Goal: Entertainment & Leisure: Consume media (video, audio)

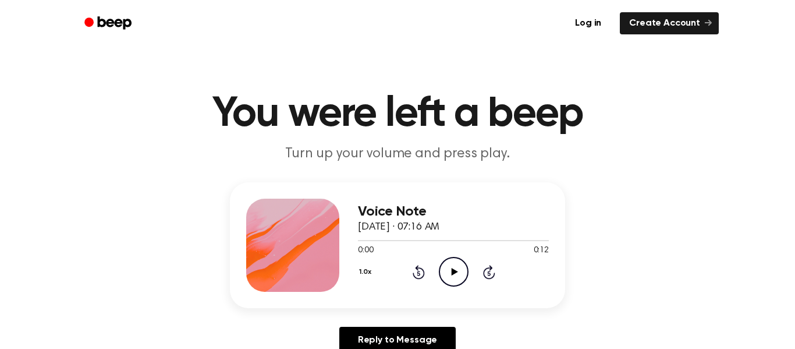
click at [459, 279] on icon "Play Audio" at bounding box center [454, 272] width 30 height 30
click at [413, 204] on h3 "Voice Note" at bounding box center [453, 212] width 191 height 16
click at [450, 261] on icon "Play Audio" at bounding box center [454, 272] width 30 height 30
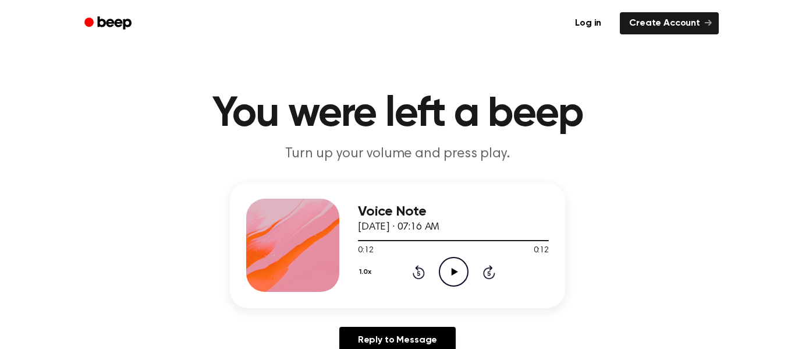
click at [455, 268] on icon "Play Audio" at bounding box center [454, 272] width 30 height 30
click at [464, 252] on div "0:00 0:12" at bounding box center [453, 250] width 191 height 12
click at [445, 286] on icon "Play Audio" at bounding box center [454, 272] width 30 height 30
click at [444, 272] on icon "Play Audio" at bounding box center [454, 272] width 30 height 30
click at [460, 282] on icon "Play Audio" at bounding box center [454, 272] width 30 height 30
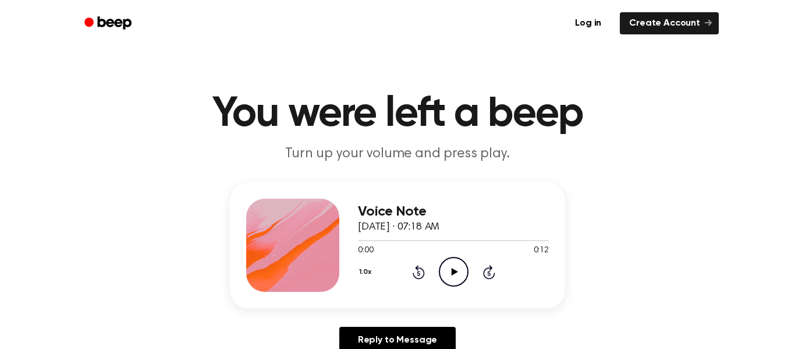
click at [449, 276] on icon "Play Audio" at bounding box center [454, 272] width 30 height 30
click at [463, 268] on icon "Play Audio" at bounding box center [454, 272] width 30 height 30
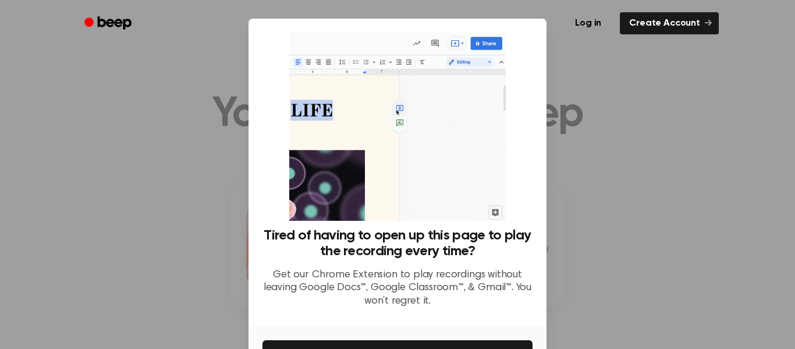
click at [621, 249] on div at bounding box center [397, 174] width 795 height 349
click at [620, 248] on div at bounding box center [397, 174] width 795 height 349
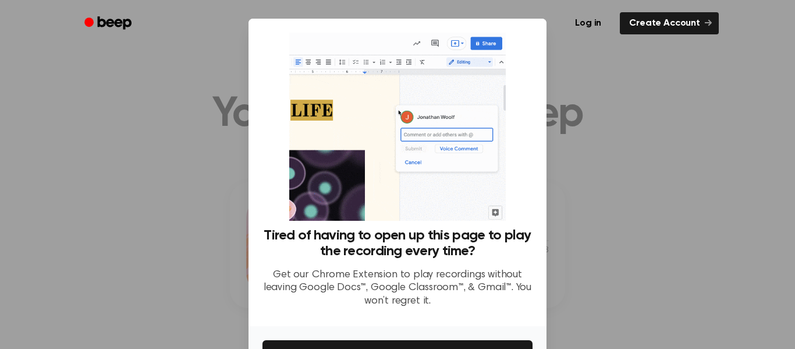
scroll to position [75, 0]
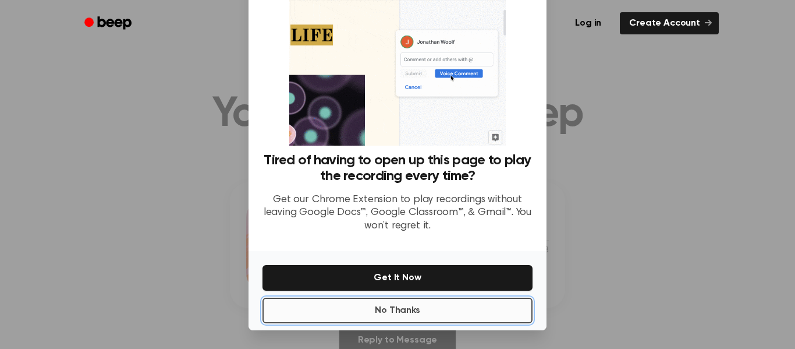
click at [379, 304] on button "No Thanks" at bounding box center [397, 310] width 270 height 26
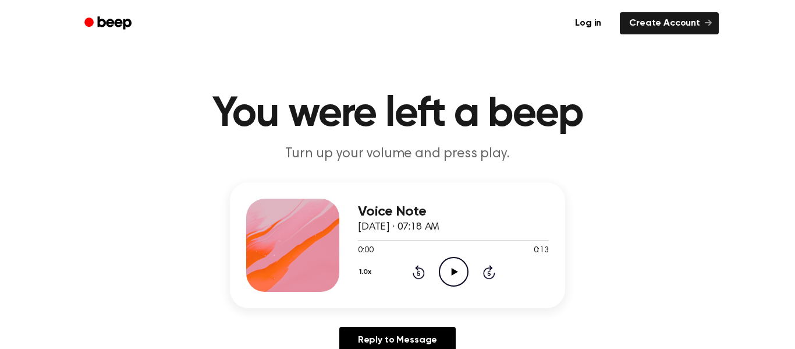
click at [452, 275] on icon "Play Audio" at bounding box center [454, 272] width 30 height 30
click at [451, 270] on icon "Play Audio" at bounding box center [454, 272] width 30 height 30
click at [451, 272] on icon at bounding box center [454, 272] width 6 height 8
click at [447, 271] on icon "Play Audio" at bounding box center [454, 272] width 30 height 30
click at [459, 269] on icon "Play Audio" at bounding box center [454, 272] width 30 height 30
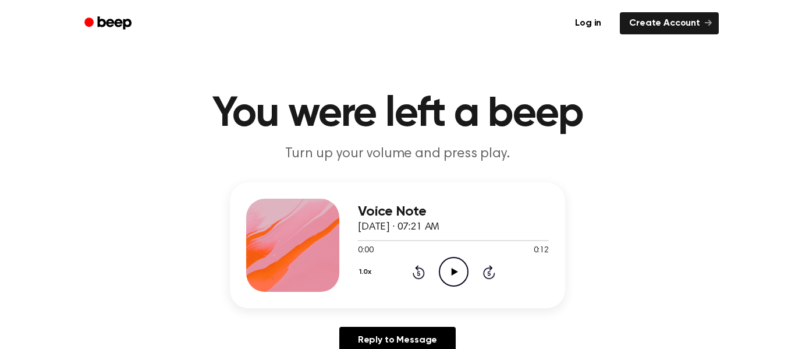
click at [444, 269] on icon "Play Audio" at bounding box center [454, 272] width 30 height 30
click at [439, 266] on circle at bounding box center [453, 271] width 29 height 29
click at [461, 270] on icon "Play Audio" at bounding box center [454, 272] width 30 height 30
click at [446, 273] on icon "Play Audio" at bounding box center [454, 272] width 30 height 30
